Goal: Information Seeking & Learning: Check status

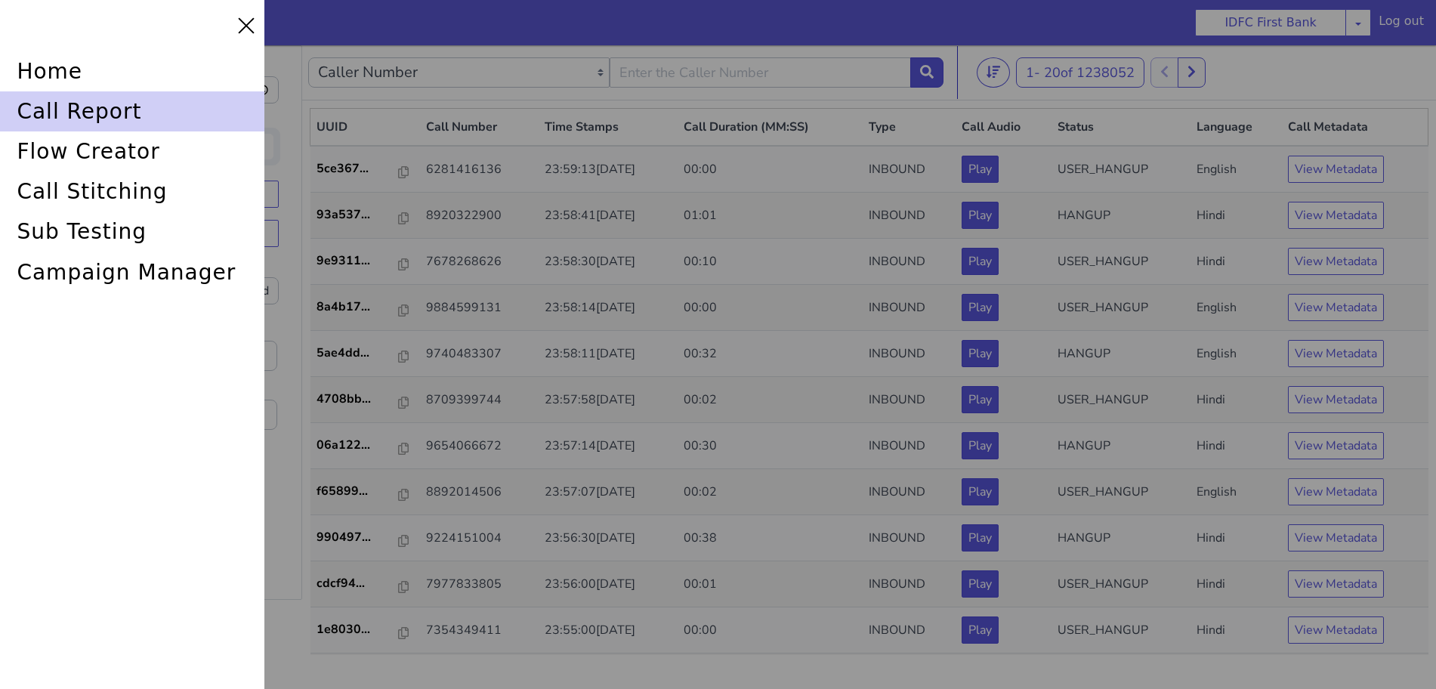
click at [57, 110] on div "call report" at bounding box center [132, 111] width 264 height 40
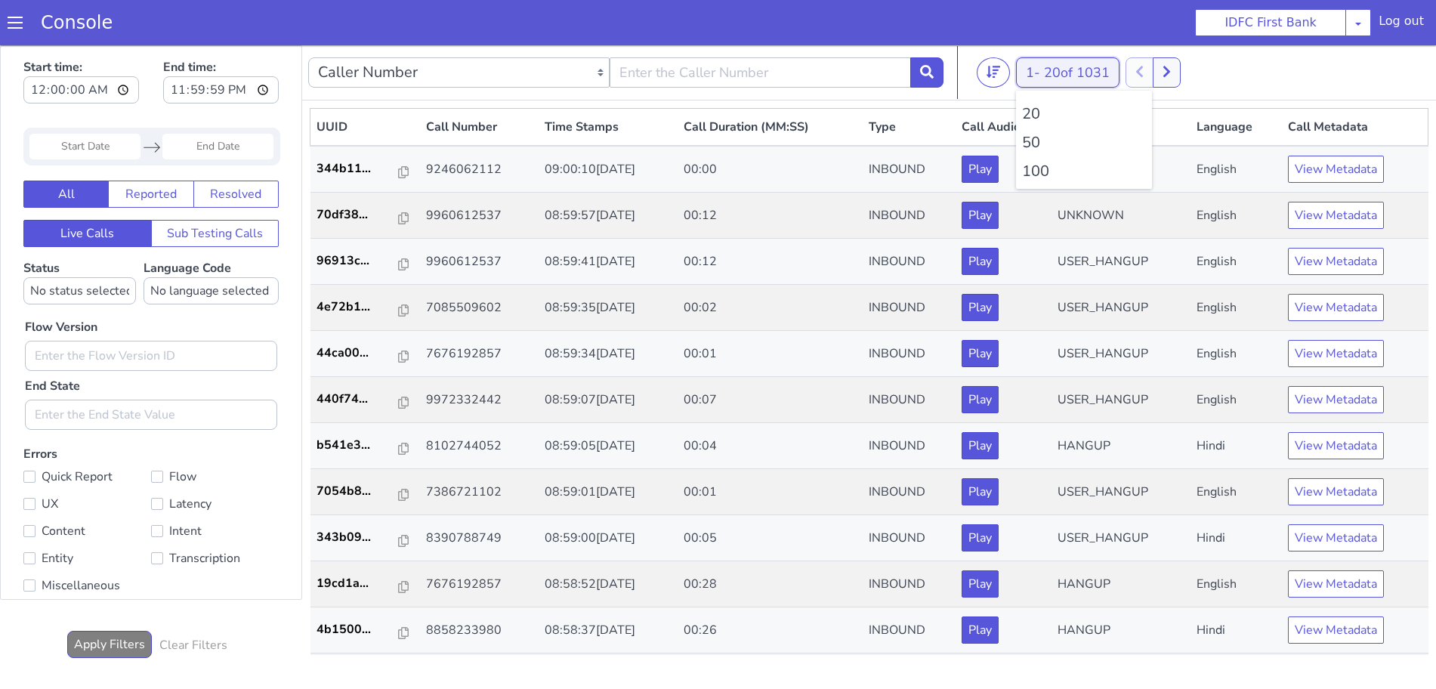
click at [1053, 49] on button "1 - 20 of 1031" at bounding box center [1076, 52] width 104 height 30
click at [1043, 169] on li "100" at bounding box center [1084, 171] width 124 height 23
type input "6352248031"
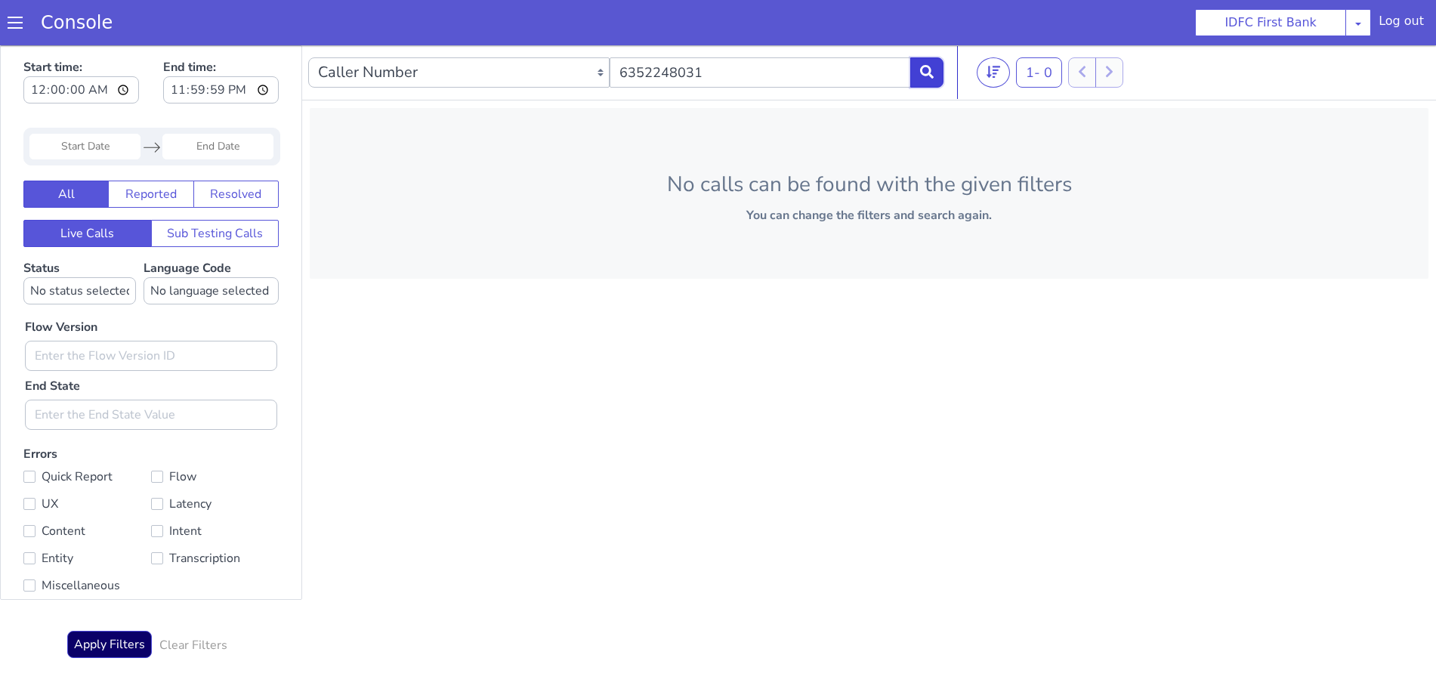
click at [926, 70] on icon at bounding box center [927, 72] width 14 height 14
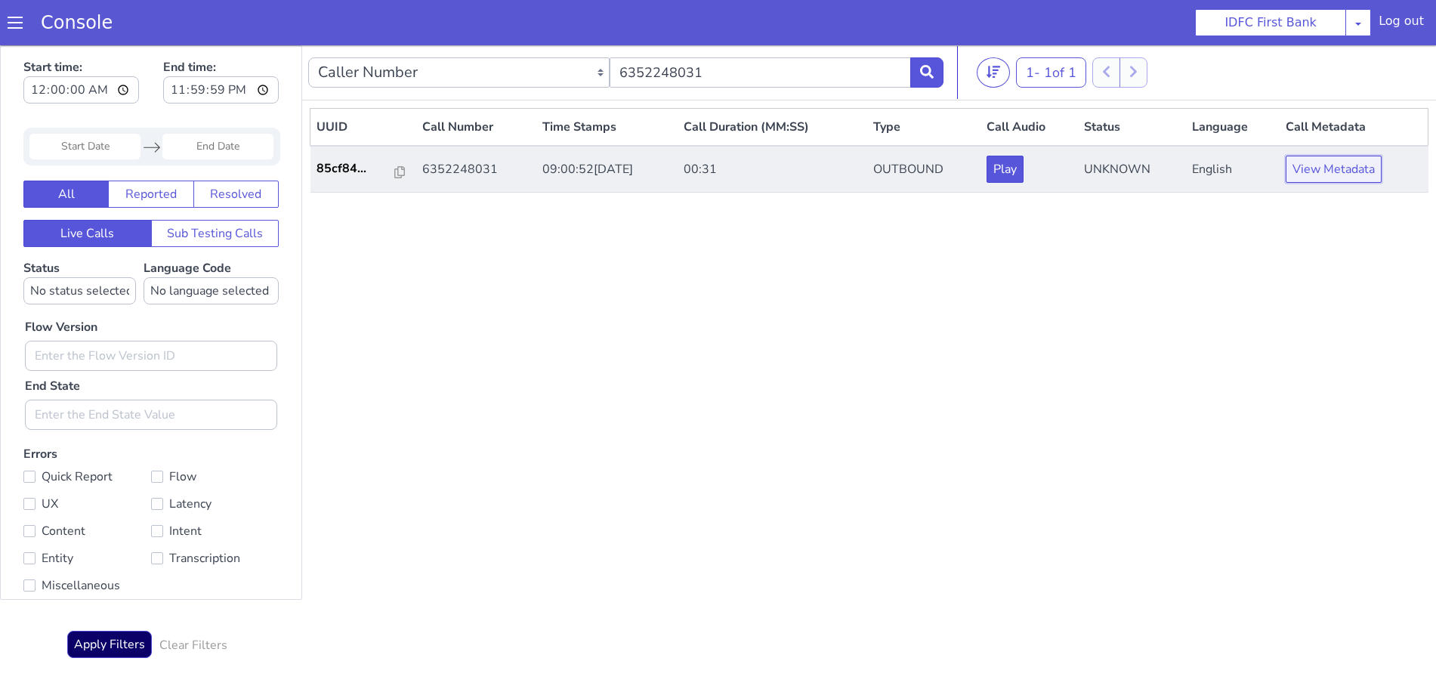
click at [1319, 162] on button "View Metadata" at bounding box center [1334, 169] width 96 height 27
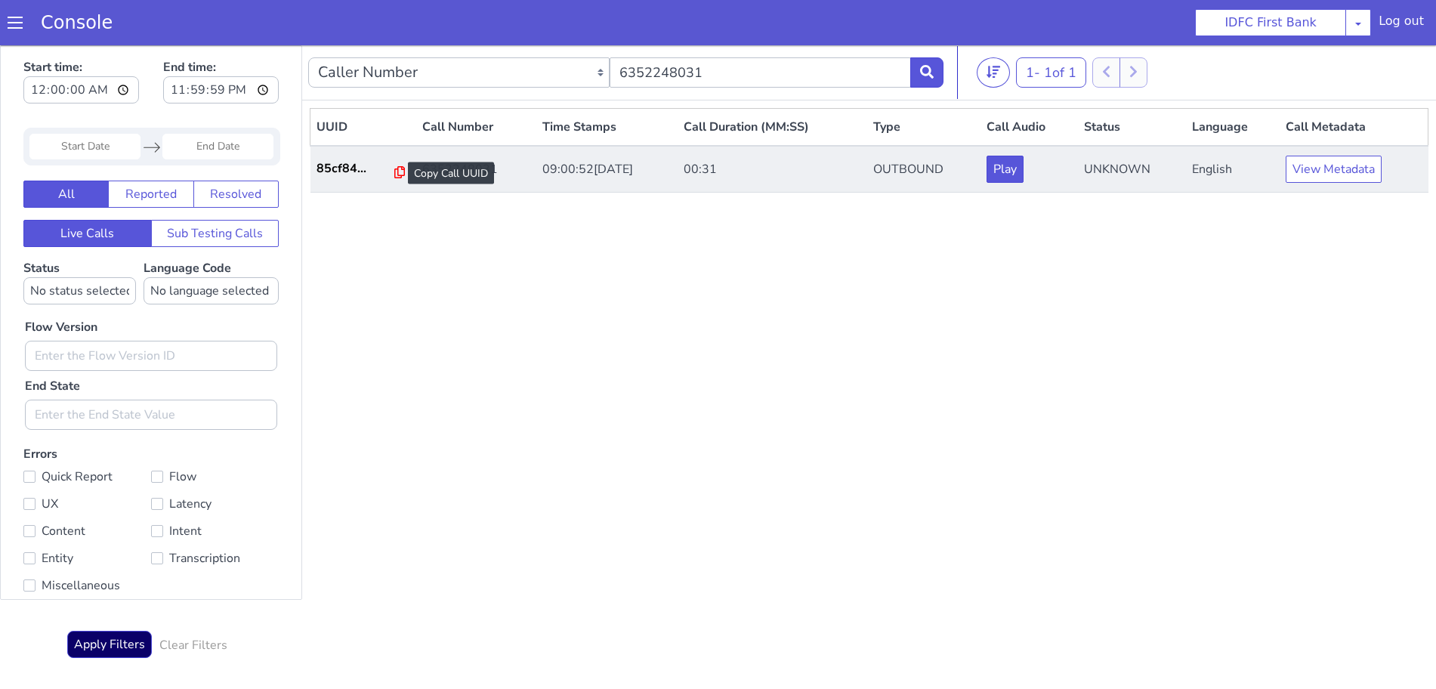
click at [403, 149] on icon at bounding box center [408, 152] width 11 height 12
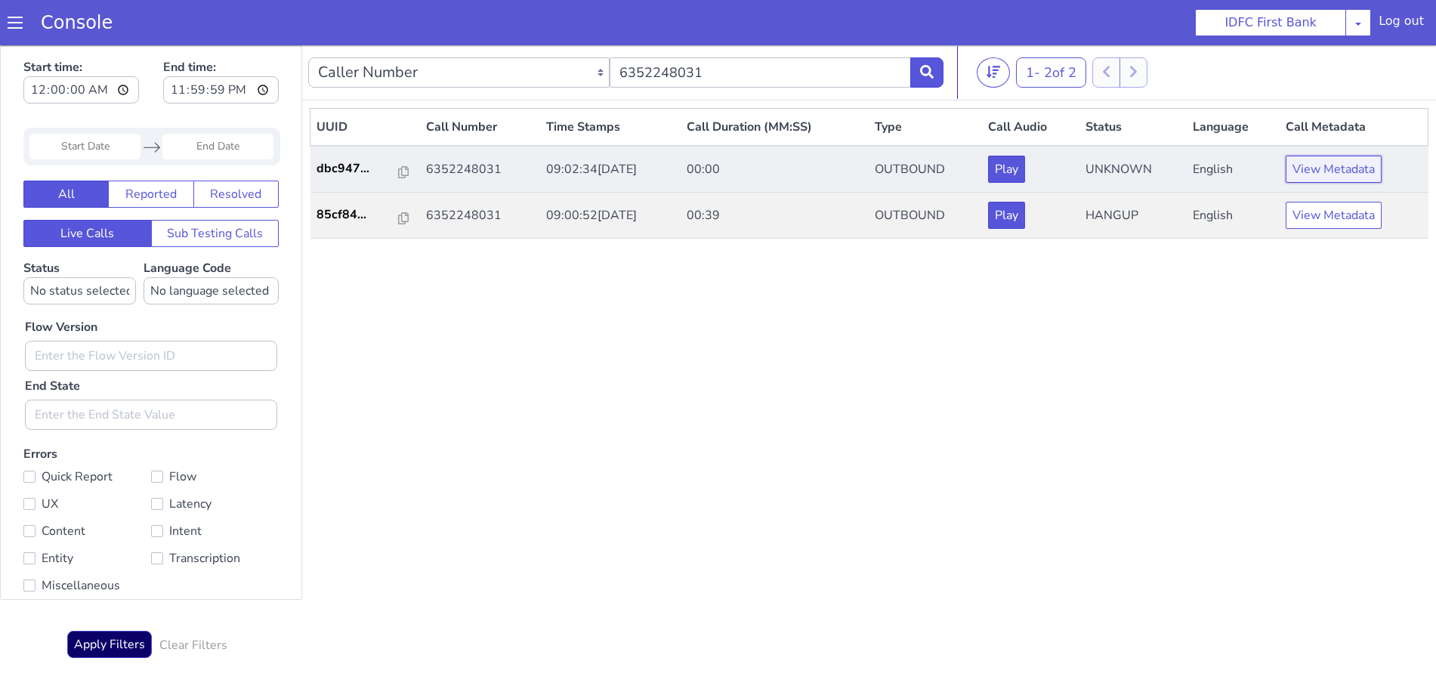
click at [1348, 147] on button "View Metadata" at bounding box center [1342, 149] width 96 height 27
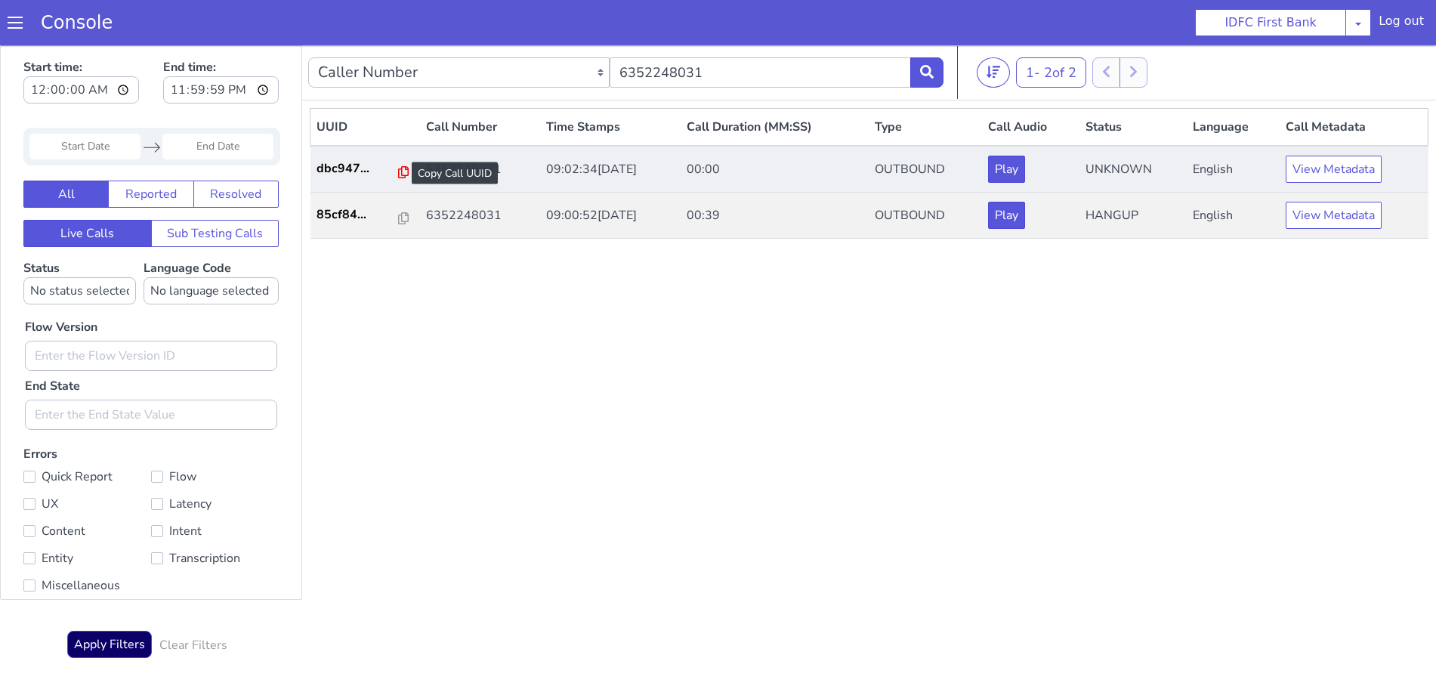
click at [450, 70] on icon at bounding box center [455, 70] width 11 height 12
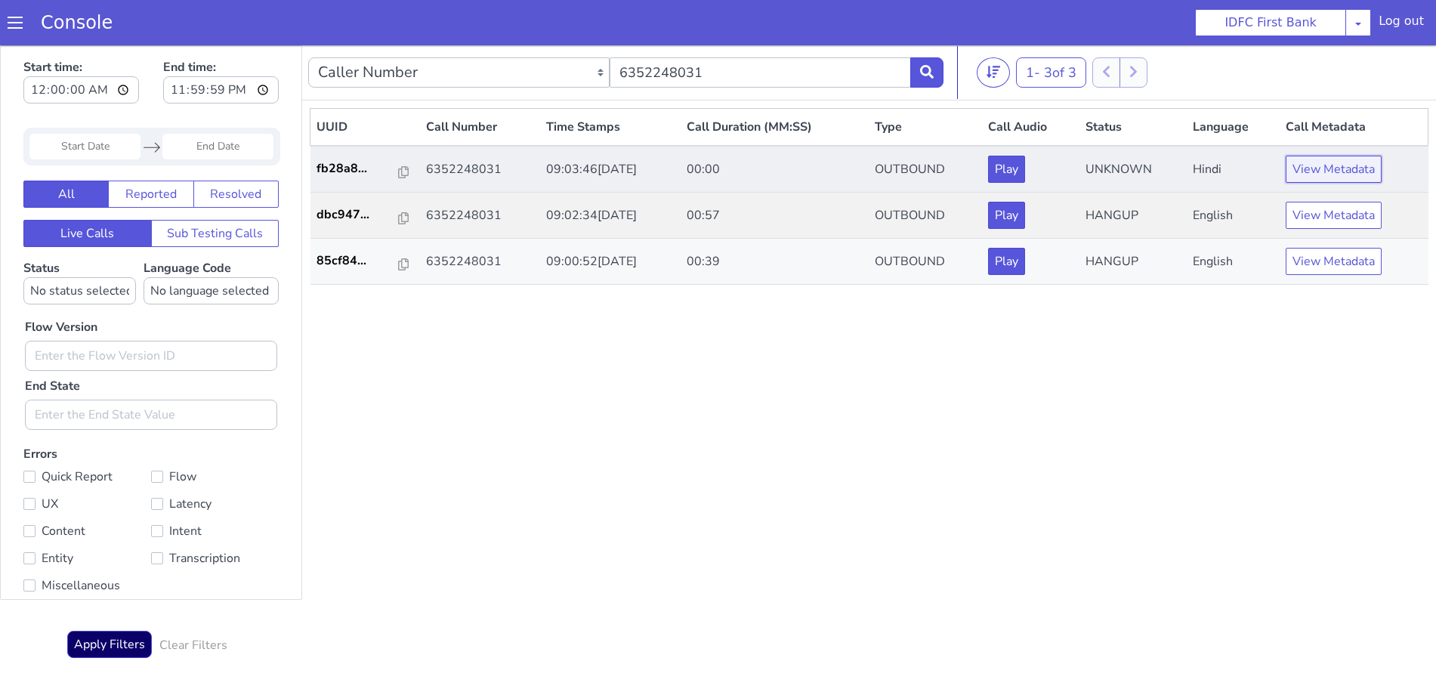
click at [1380, 32] on button "View Metadata" at bounding box center [1408, 32] width 96 height 27
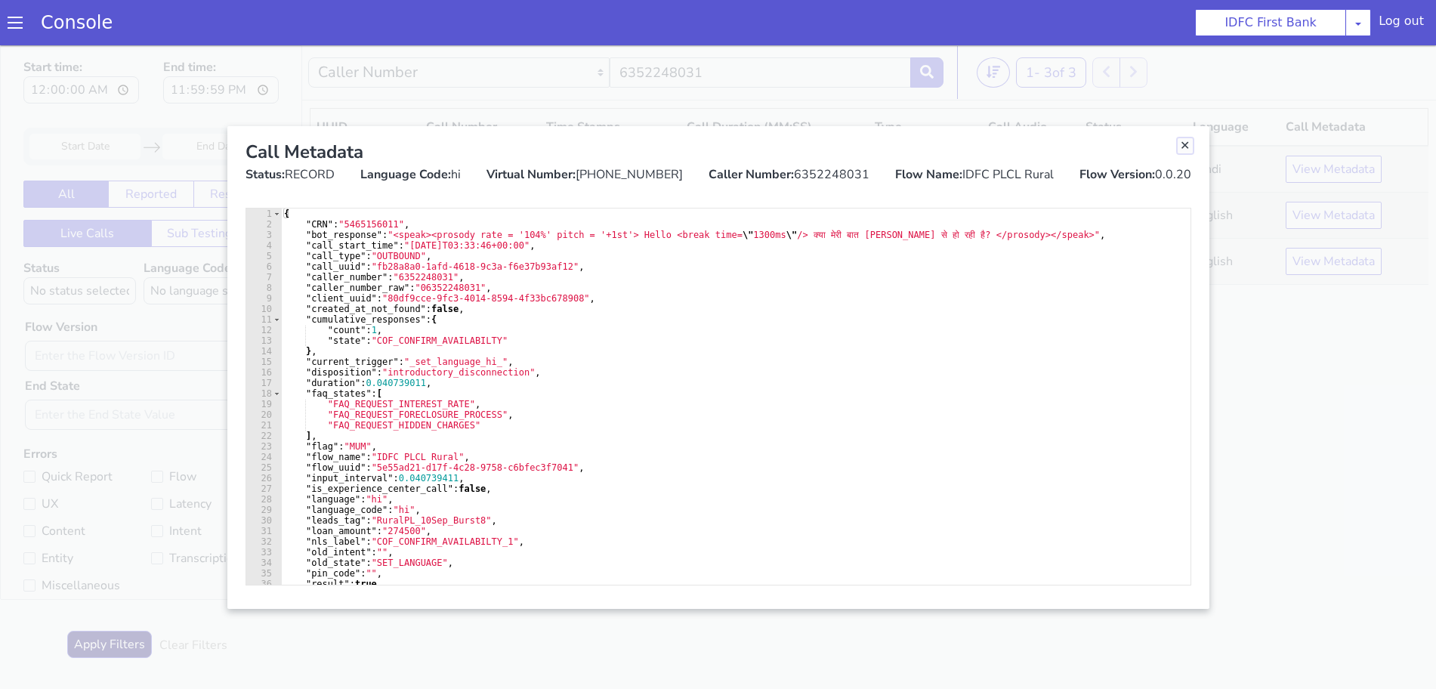
click at [1182, 146] on link "Close" at bounding box center [1185, 145] width 15 height 15
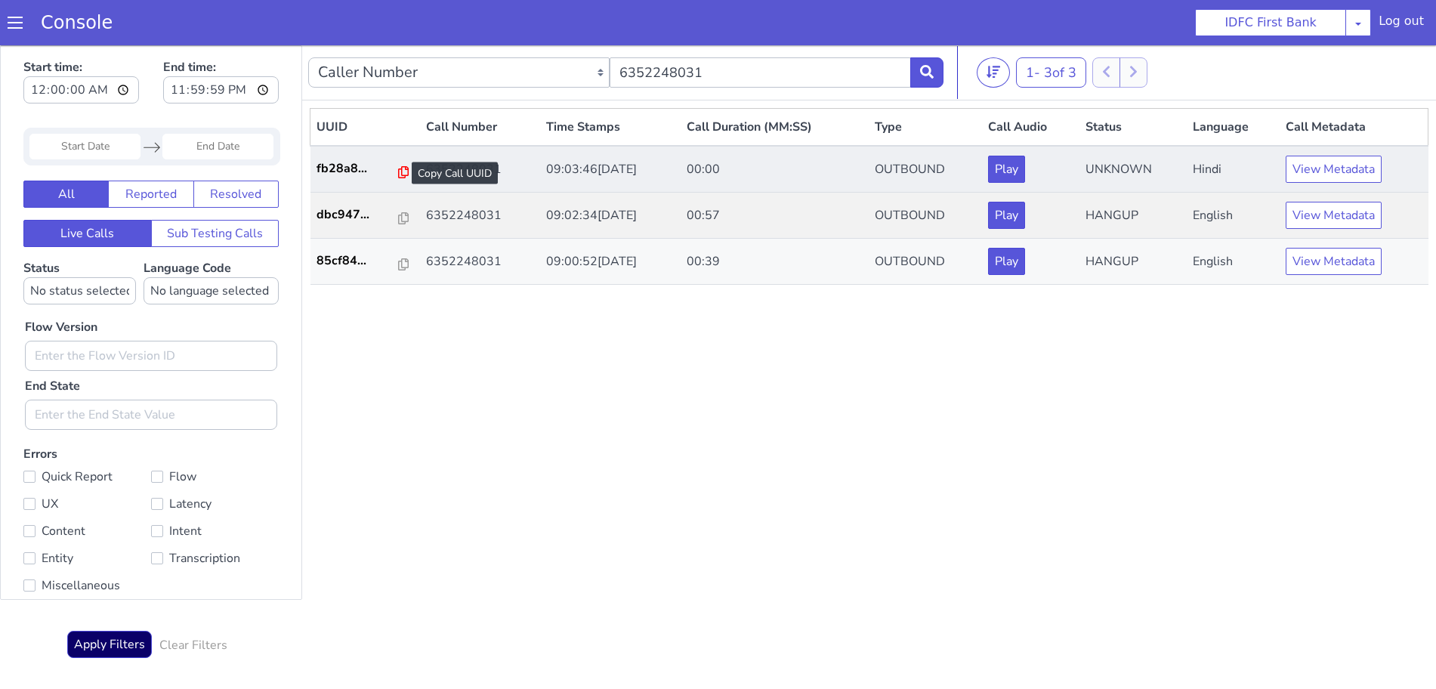
drag, startPoint x: 468, startPoint y: 32, endPoint x: 474, endPoint y: 71, distance: 39.9
click at [406, 150] on icon at bounding box center [411, 153] width 11 height 12
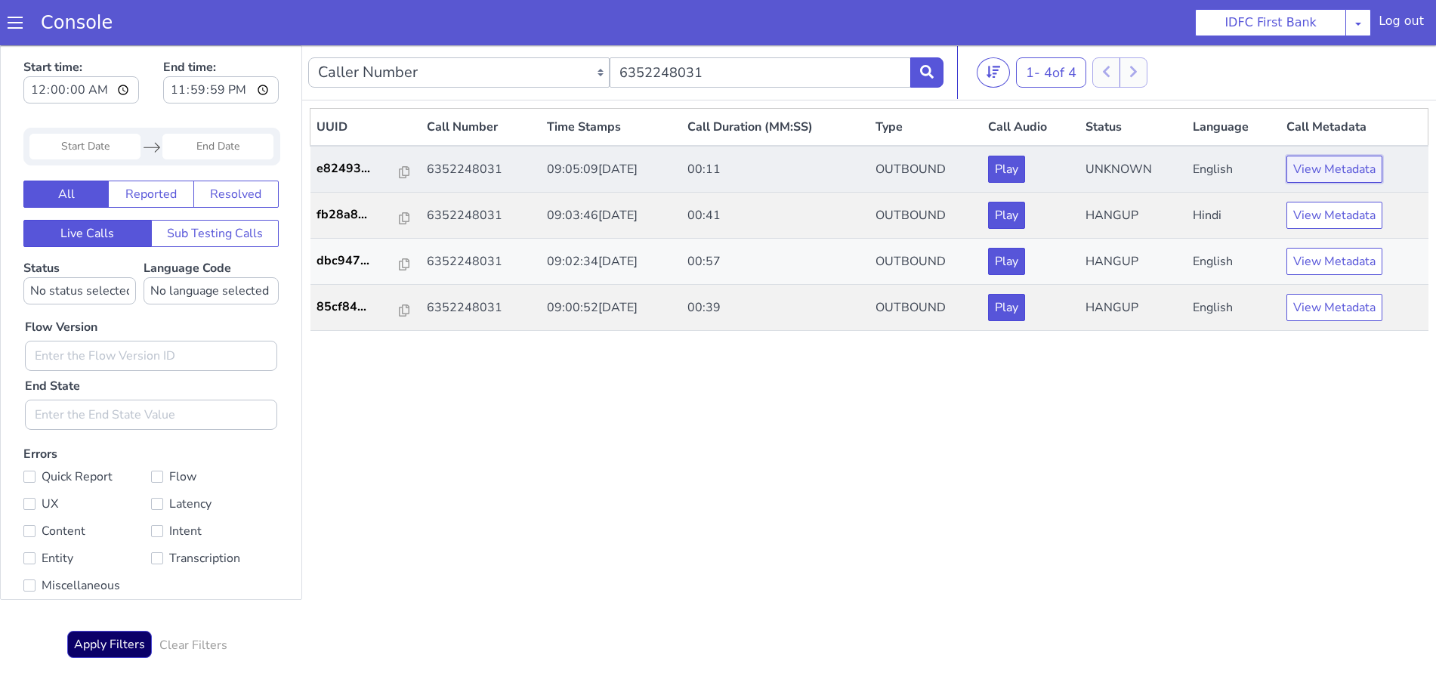
click at [1435, 32] on button "View Metadata" at bounding box center [1409, 31] width 96 height 27
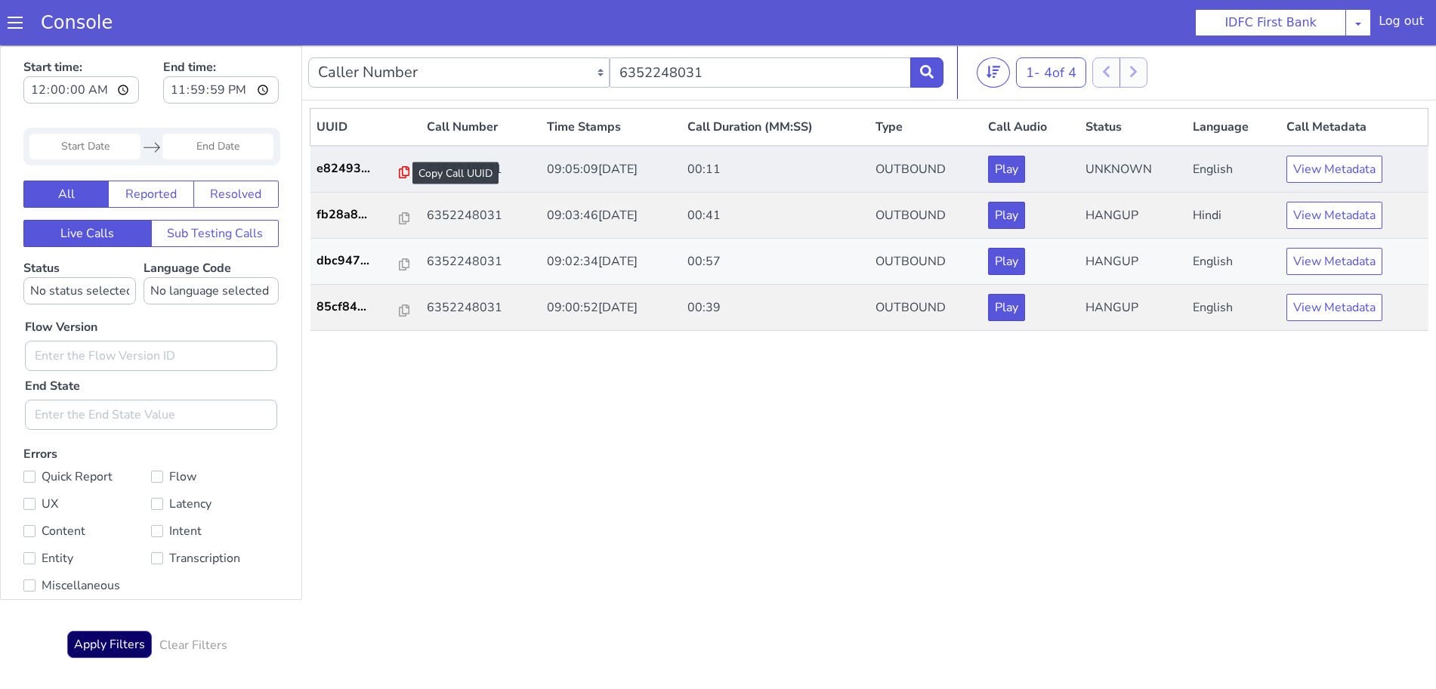
click at [409, 150] on icon at bounding box center [412, 152] width 11 height 12
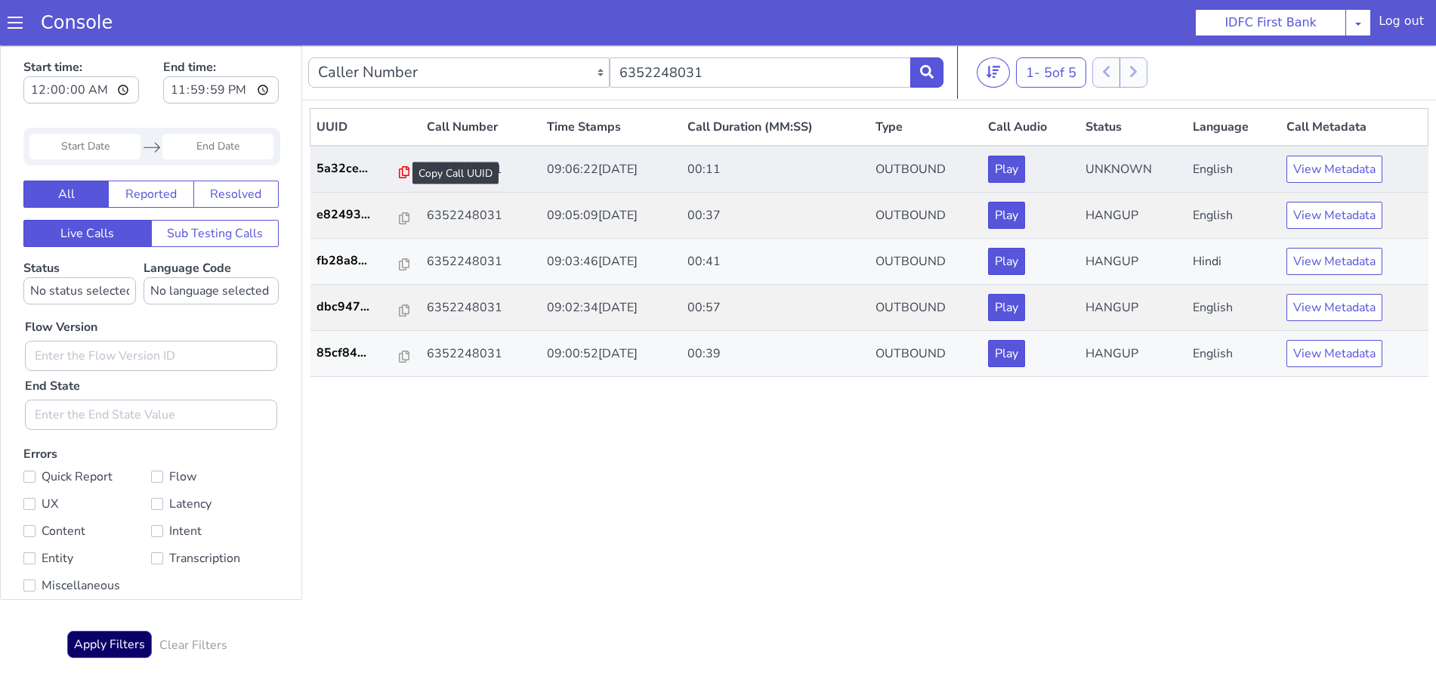
click at [399, 168] on icon at bounding box center [404, 172] width 11 height 12
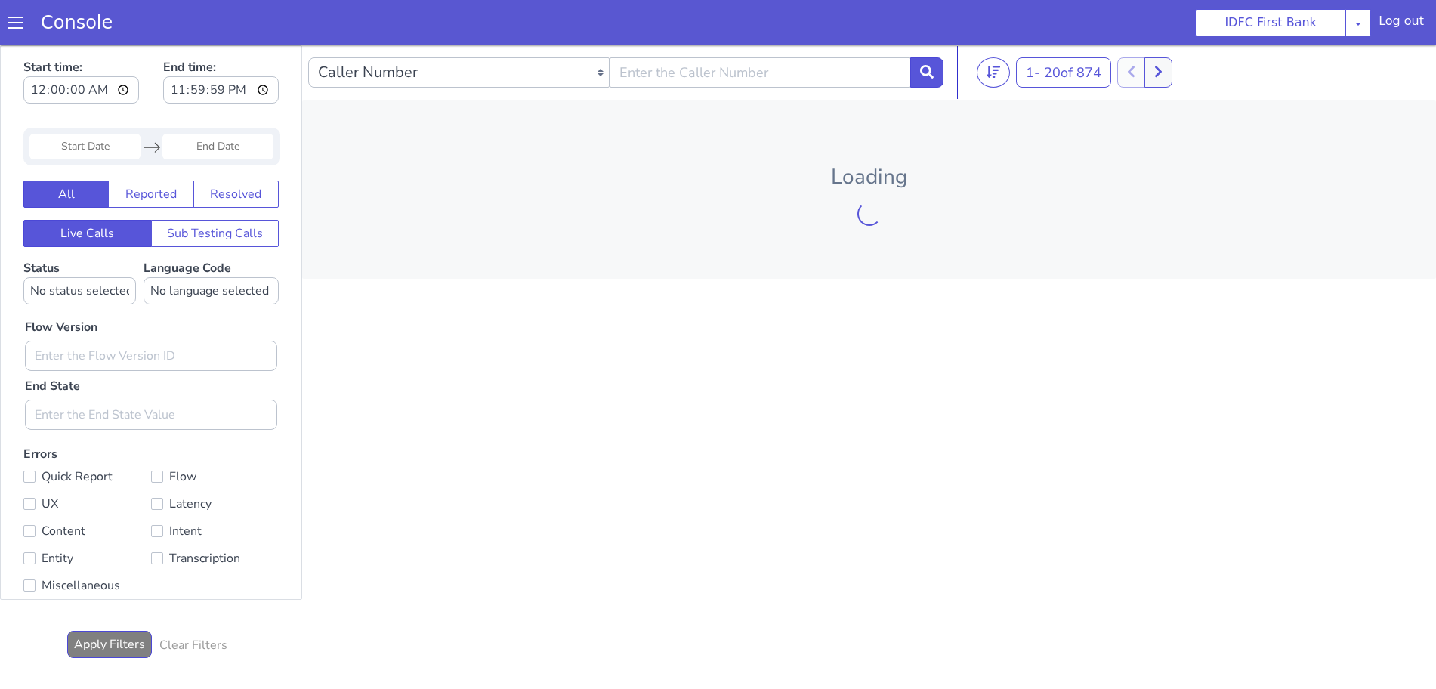
click at [11, 23] on span at bounding box center [15, 22] width 15 height 15
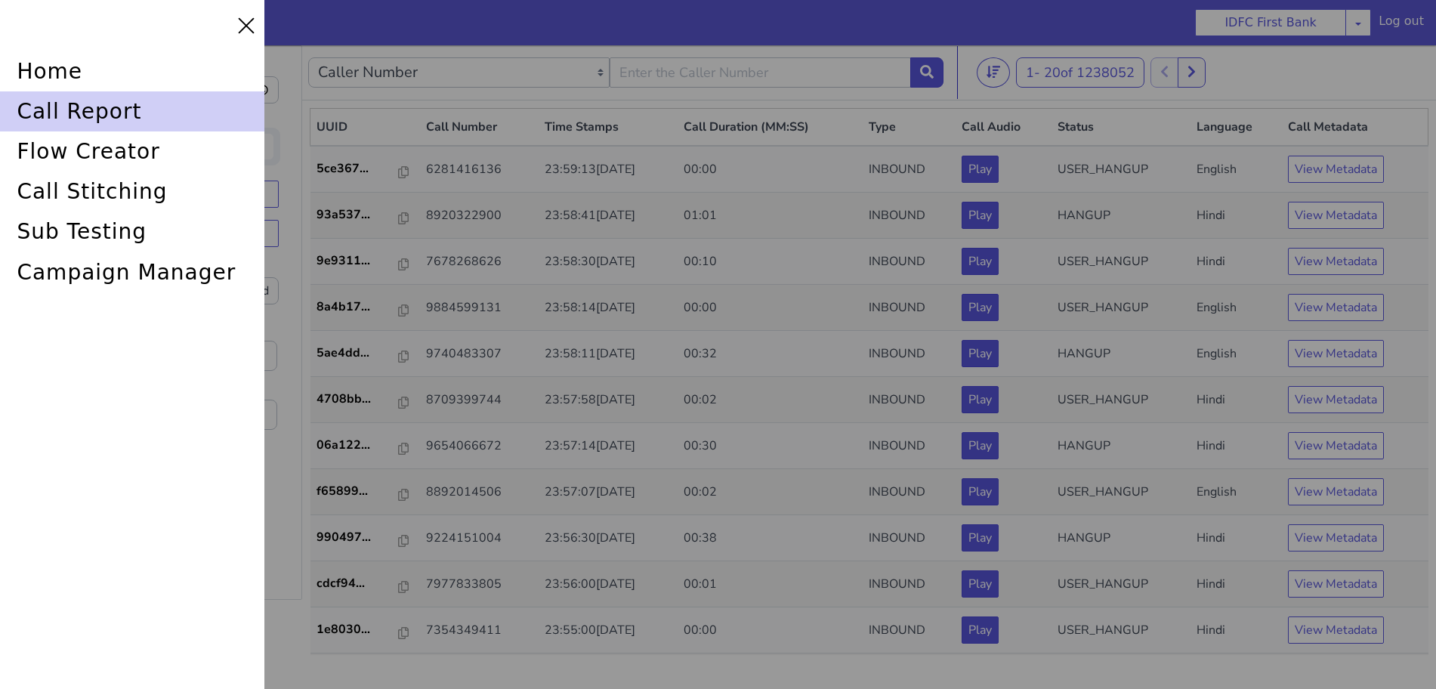
click at [66, 104] on div "call report" at bounding box center [132, 111] width 264 height 40
click at [96, 111] on div "call report" at bounding box center [132, 111] width 264 height 40
click at [98, 111] on div "call report" at bounding box center [132, 111] width 264 height 40
click at [178, 116] on div "call report" at bounding box center [132, 111] width 264 height 40
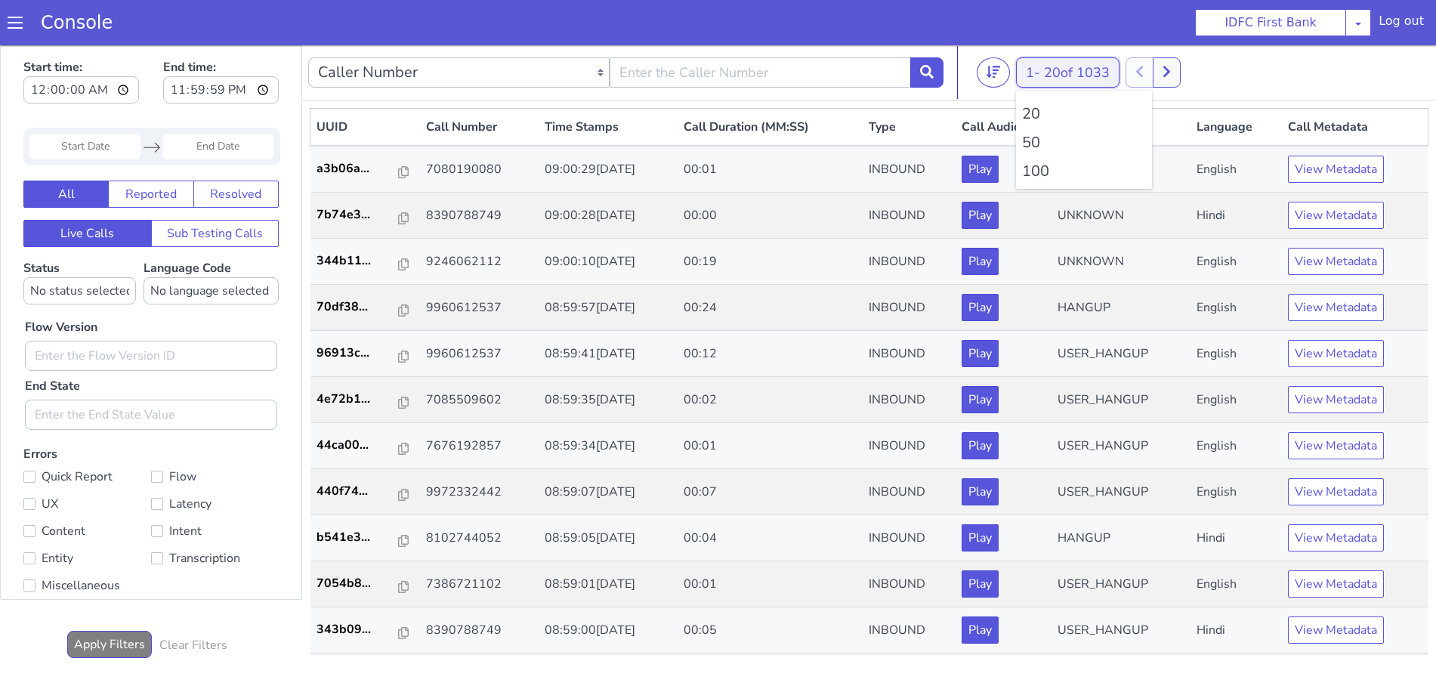
click at [1055, 75] on span "20 of 1033" at bounding box center [1077, 72] width 66 height 18
click at [1044, 165] on li "100" at bounding box center [1084, 171] width 124 height 23
click at [933, 73] on icon at bounding box center [927, 72] width 14 height 14
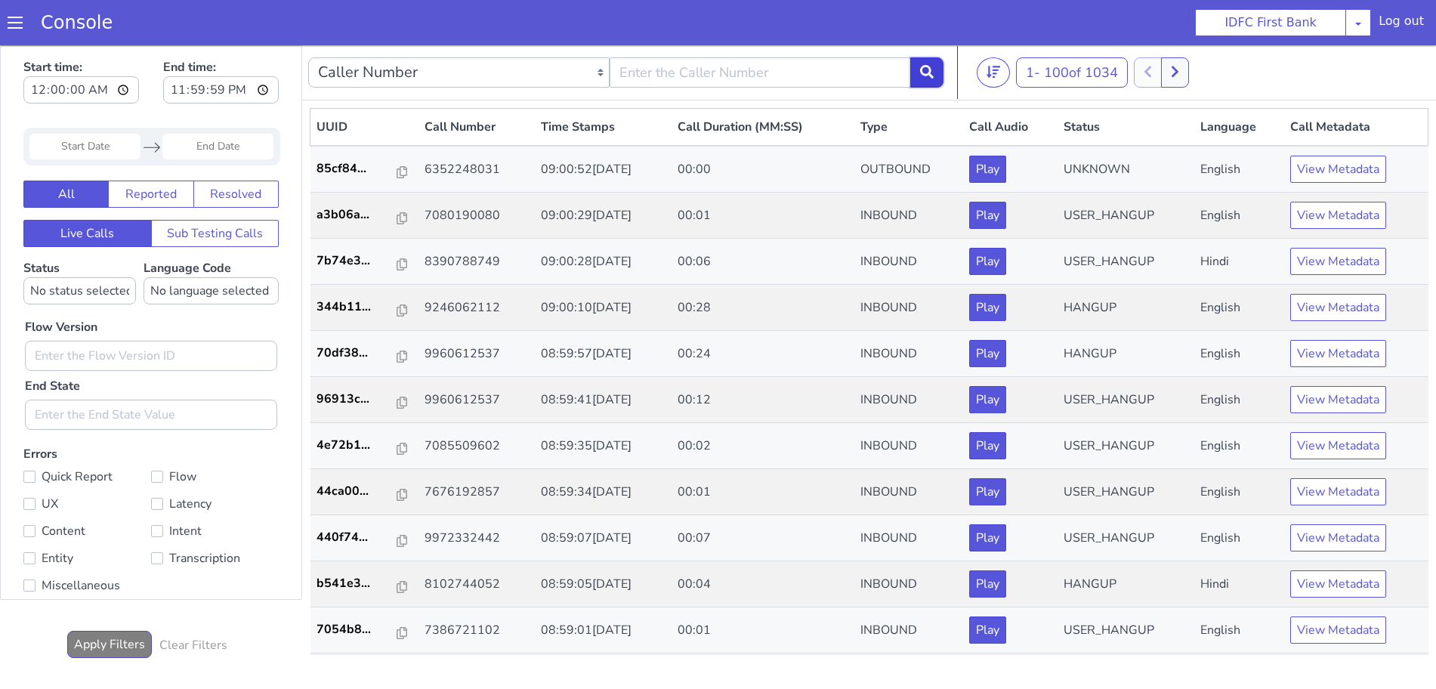
click at [932, 73] on icon at bounding box center [927, 72] width 14 height 14
click at [930, 66] on icon at bounding box center [927, 72] width 14 height 14
